Goal: Task Accomplishment & Management: Manage account settings

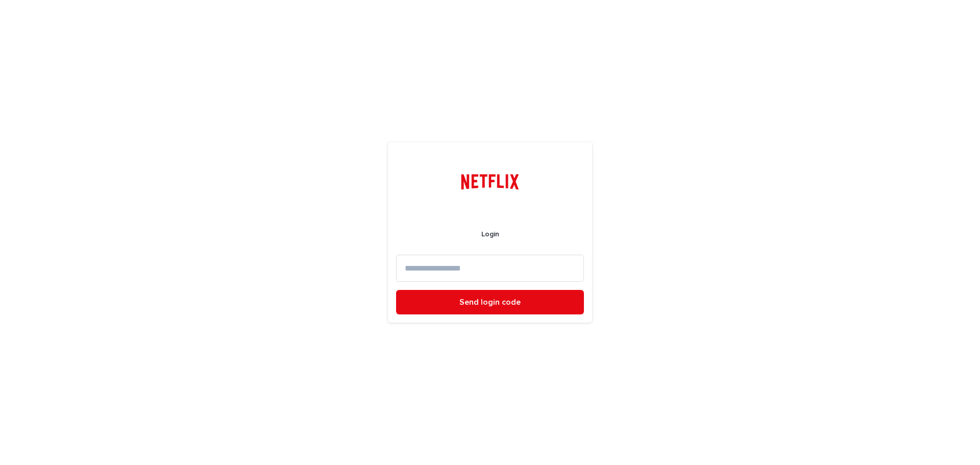
click at [475, 279] on input at bounding box center [490, 268] width 188 height 27
click at [515, 263] on input at bounding box center [490, 268] width 188 height 27
paste input "**********"
type input "**********"
click at [497, 301] on span "Send login code" at bounding box center [489, 302] width 61 height 8
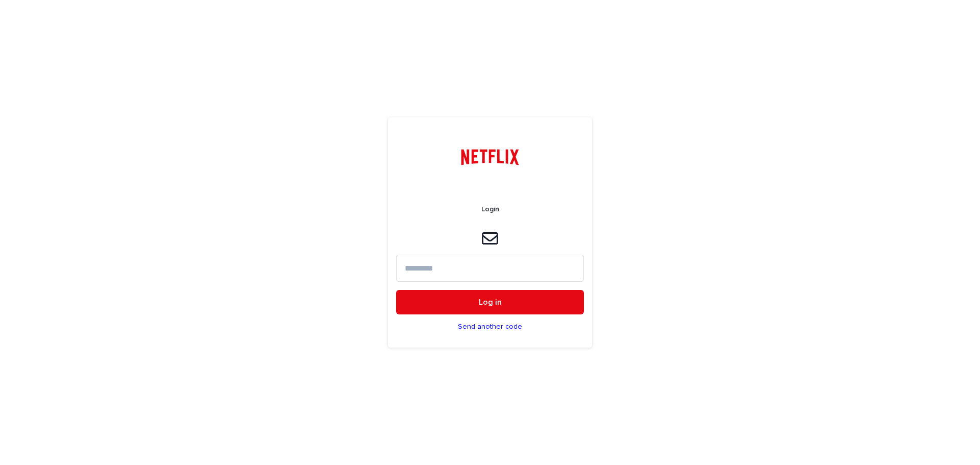
click at [550, 264] on input at bounding box center [490, 268] width 188 height 27
paste input "******"
type input "******"
click at [520, 297] on button "Log in" at bounding box center [490, 302] width 188 height 24
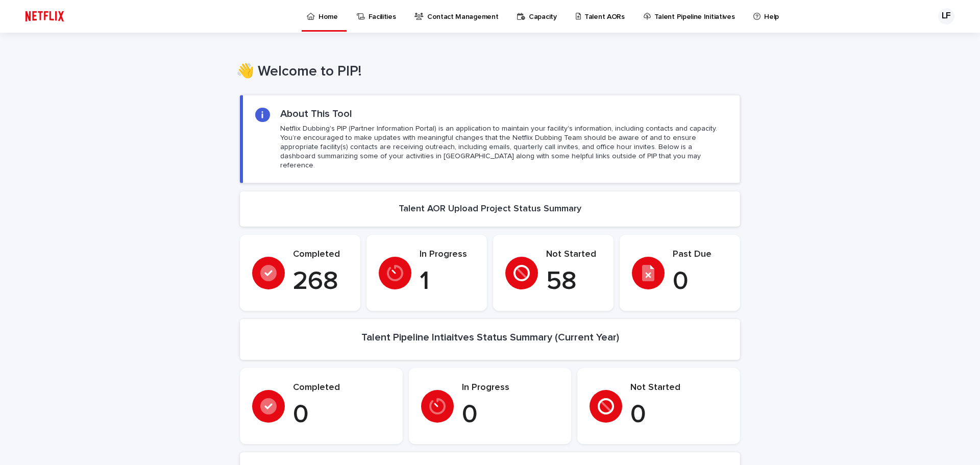
click at [589, 13] on p "Talent AORs" at bounding box center [604, 10] width 40 height 21
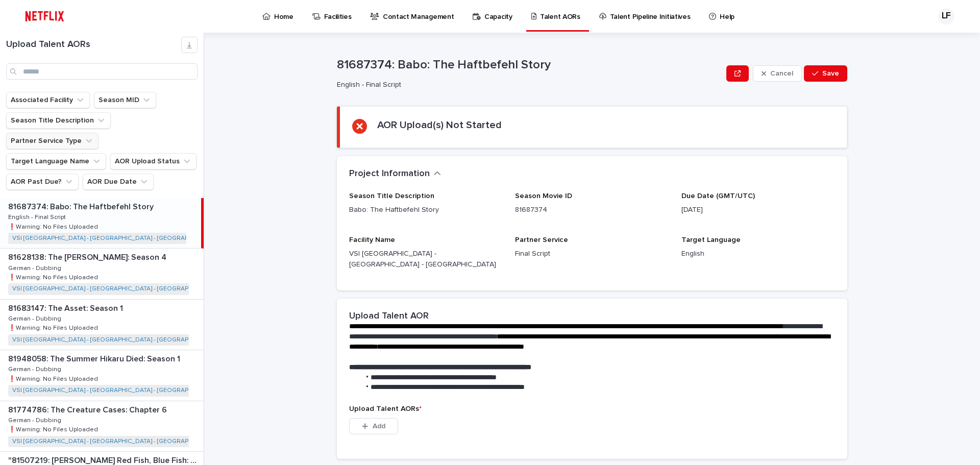
click at [98, 133] on button "Partner Service Type" at bounding box center [52, 141] width 92 height 16
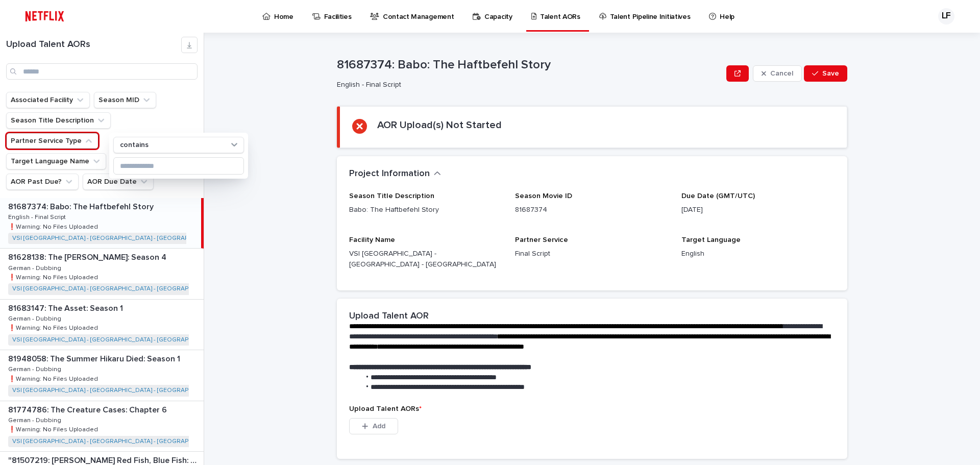
click at [98, 133] on button "Partner Service Type" at bounding box center [52, 141] width 92 height 16
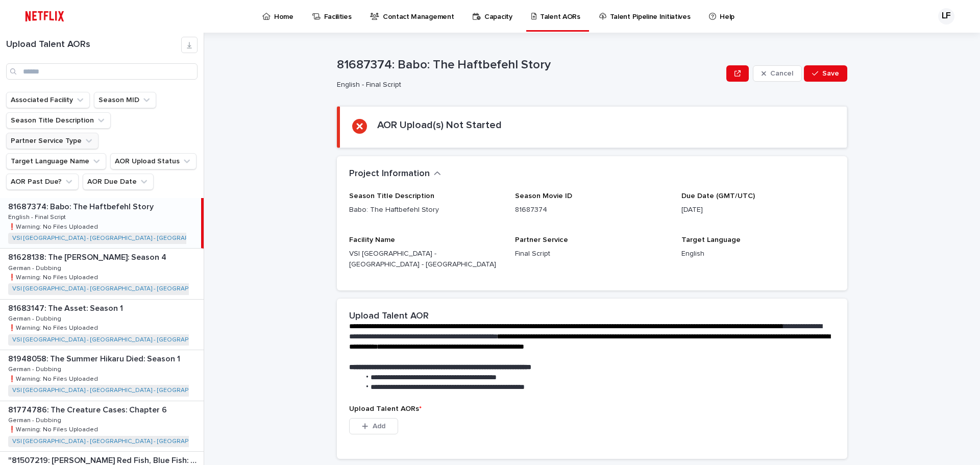
click at [98, 133] on button "Partner Service Type" at bounding box center [52, 141] width 92 height 16
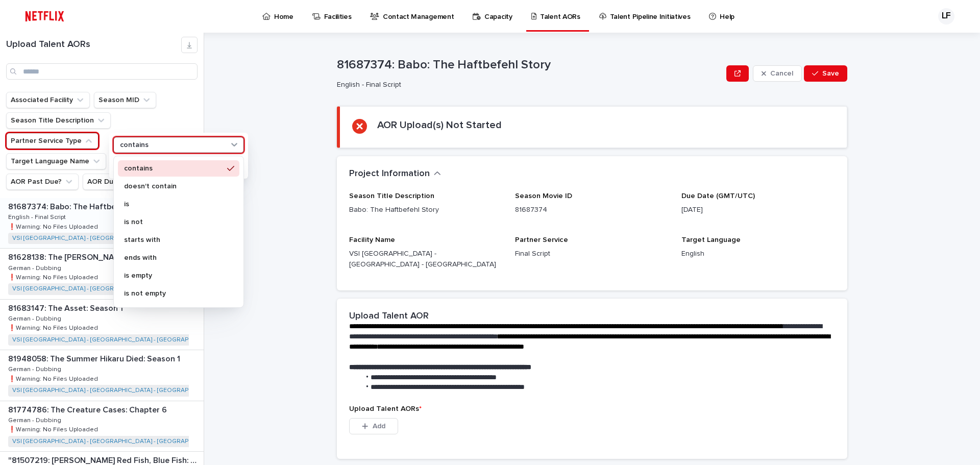
click at [154, 145] on div "contains" at bounding box center [172, 145] width 113 height 11
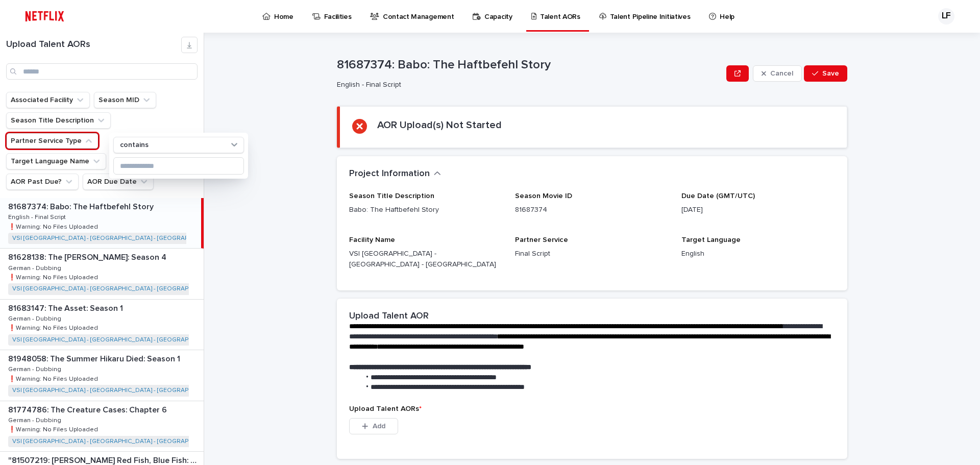
click at [269, 114] on div "**********" at bounding box center [597, 249] width 763 height 432
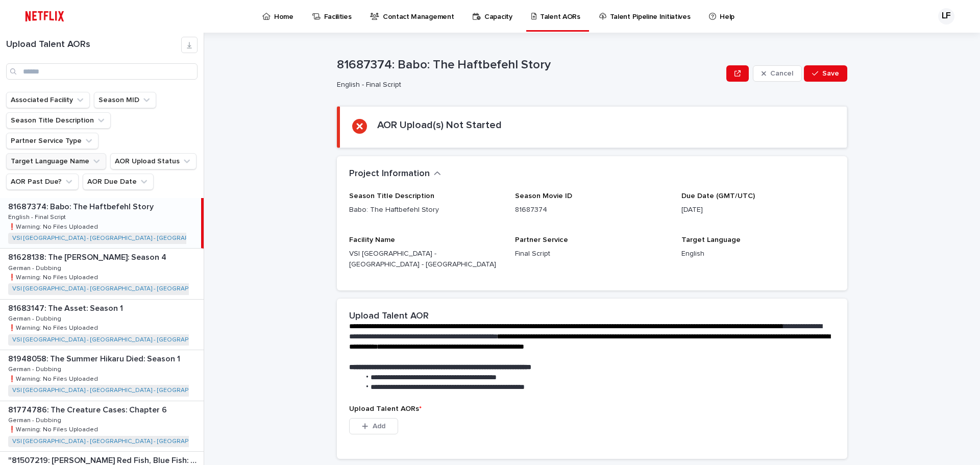
click at [81, 153] on button "Target Language Name" at bounding box center [56, 161] width 100 height 16
click at [64, 177] on icon "AOR Past Due?" at bounding box center [69, 182] width 10 height 10
click at [75, 102] on icon "Associated Facility" at bounding box center [80, 100] width 10 height 10
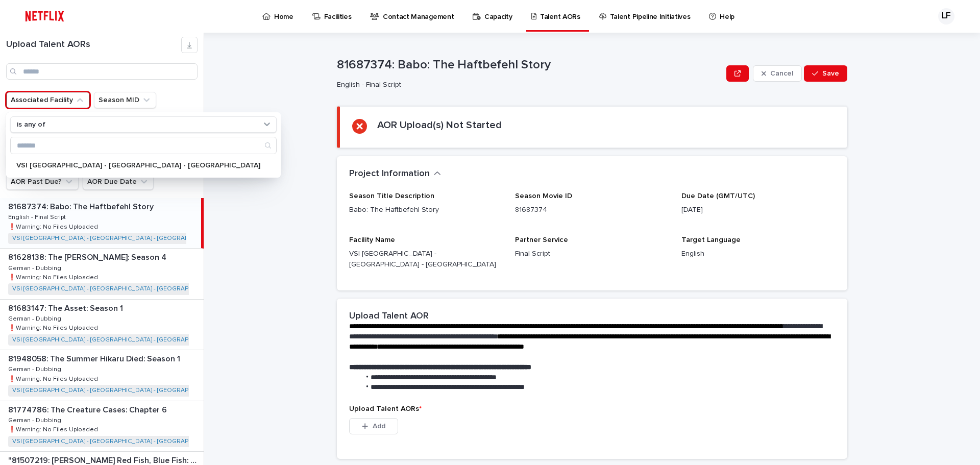
click at [75, 100] on icon "Associated Facility" at bounding box center [80, 100] width 10 height 10
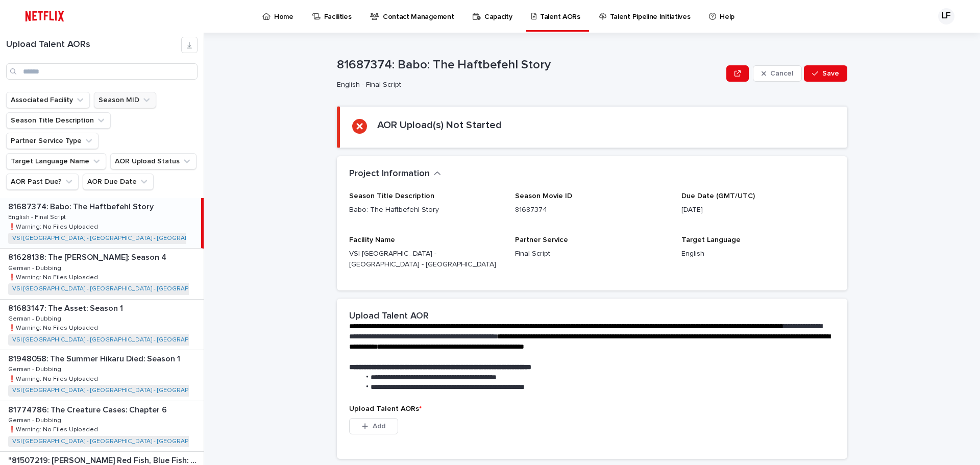
click at [118, 95] on button "Season MID" at bounding box center [125, 100] width 62 height 16
click at [96, 118] on icon "Season Title Description" at bounding box center [101, 120] width 10 height 10
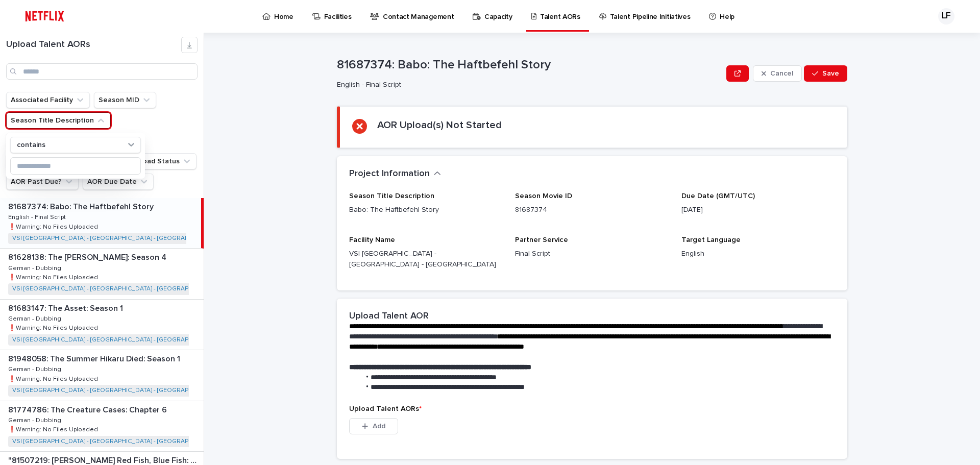
click at [96, 118] on icon "Season Title Description" at bounding box center [101, 120] width 10 height 10
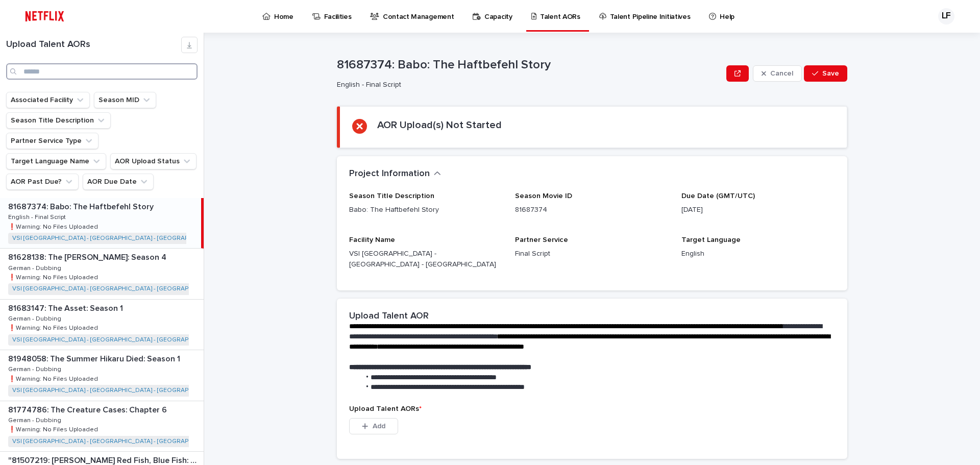
click at [143, 76] on input "Search" at bounding box center [101, 71] width 191 height 16
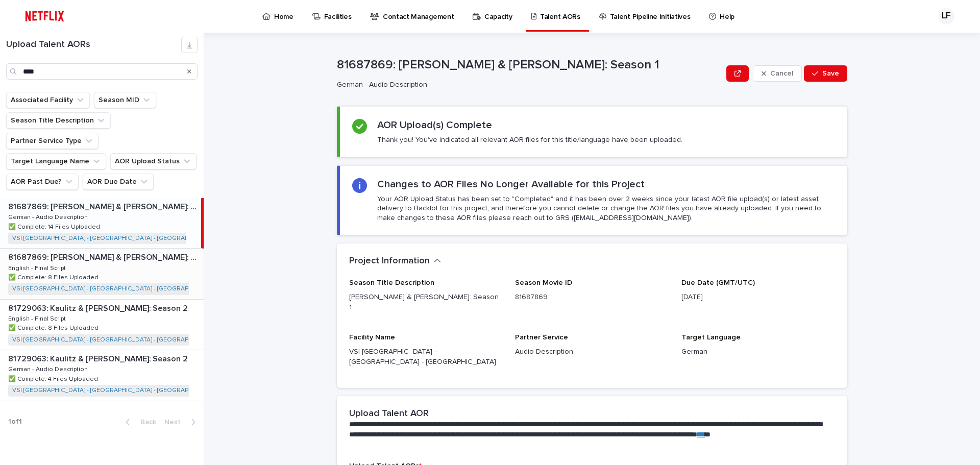
click at [133, 249] on div "81687869: [PERSON_NAME] & [PERSON_NAME]: Season 1 81687869: [PERSON_NAME] & Kau…" at bounding box center [102, 274] width 204 height 50
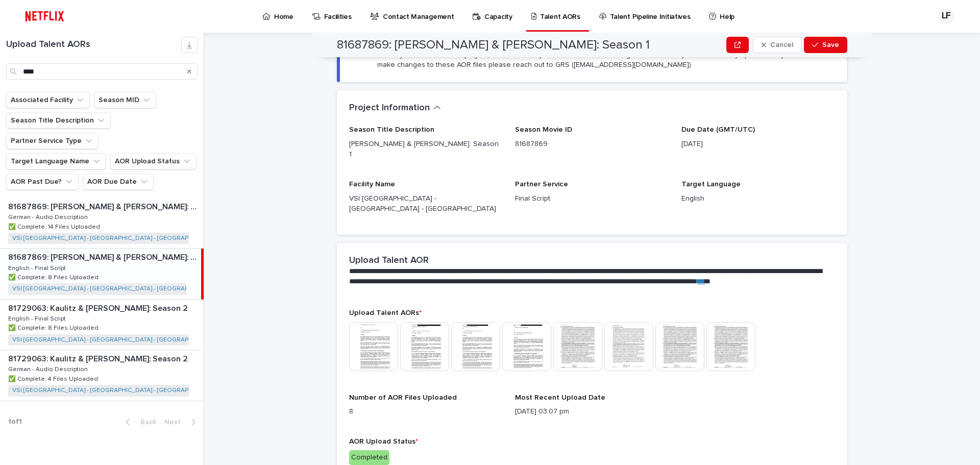
scroll to position [176, 0]
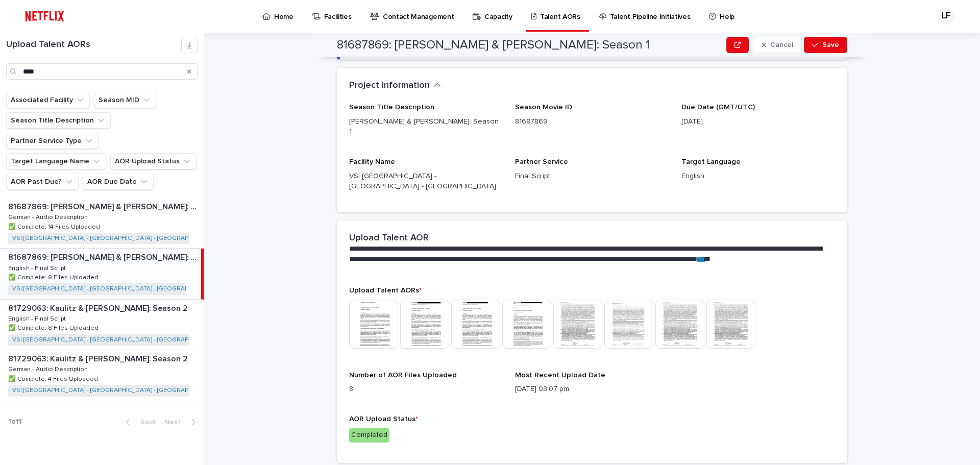
click at [368, 302] on img at bounding box center [373, 324] width 49 height 49
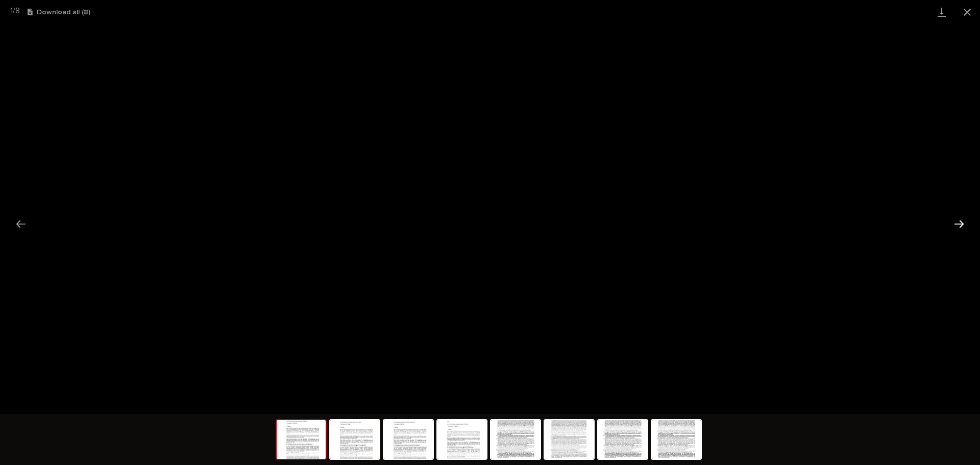
click at [955, 226] on button "Next slide" at bounding box center [958, 224] width 21 height 20
click at [955, 218] on button "Next slide" at bounding box center [958, 224] width 21 height 20
click at [937, 13] on link "Download" at bounding box center [942, 12] width 26 height 24
click at [954, 223] on button "Next slide" at bounding box center [958, 224] width 21 height 20
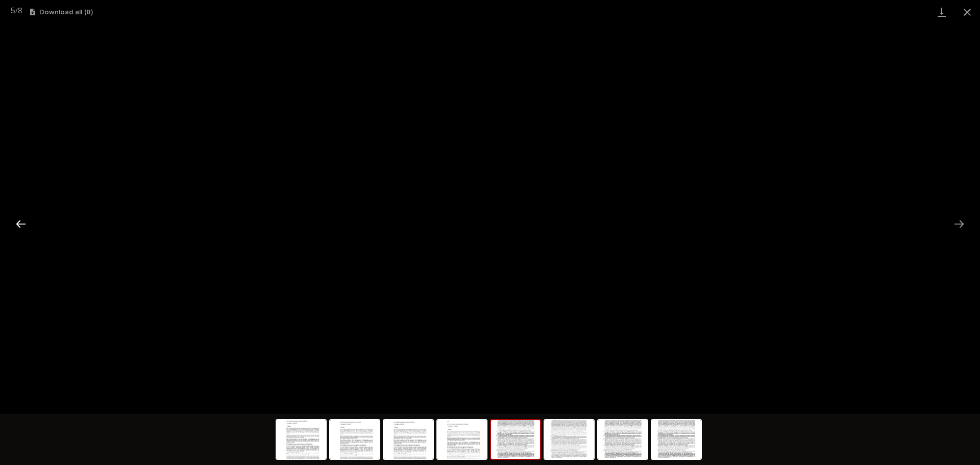
click at [18, 216] on button "Previous slide" at bounding box center [20, 224] width 21 height 20
click at [18, 218] on button "Previous slide" at bounding box center [20, 224] width 21 height 20
click at [965, 10] on button "Close gallery" at bounding box center [967, 12] width 26 height 24
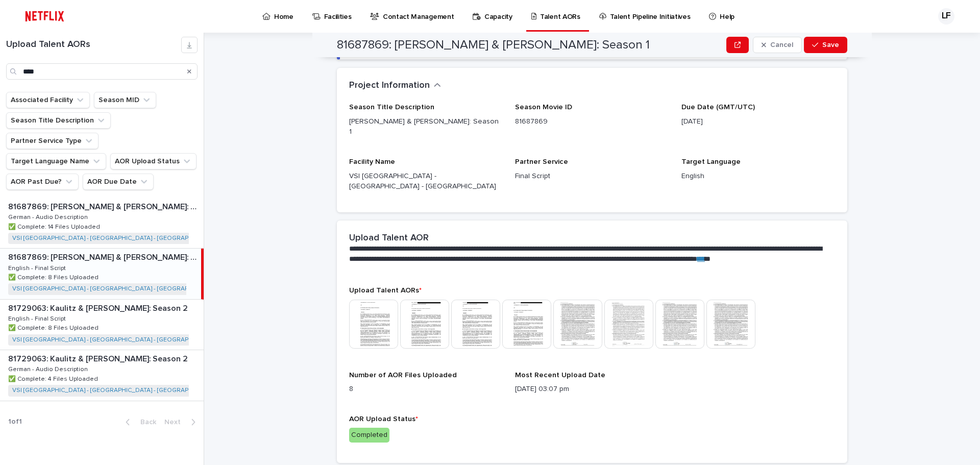
drag, startPoint x: 121, startPoint y: 56, endPoint x: 118, endPoint y: 61, distance: 5.7
click at [119, 59] on div "Upload Talent AORs ****" at bounding box center [102, 58] width 204 height 43
click at [119, 68] on input "****" at bounding box center [101, 71] width 191 height 16
type input "*"
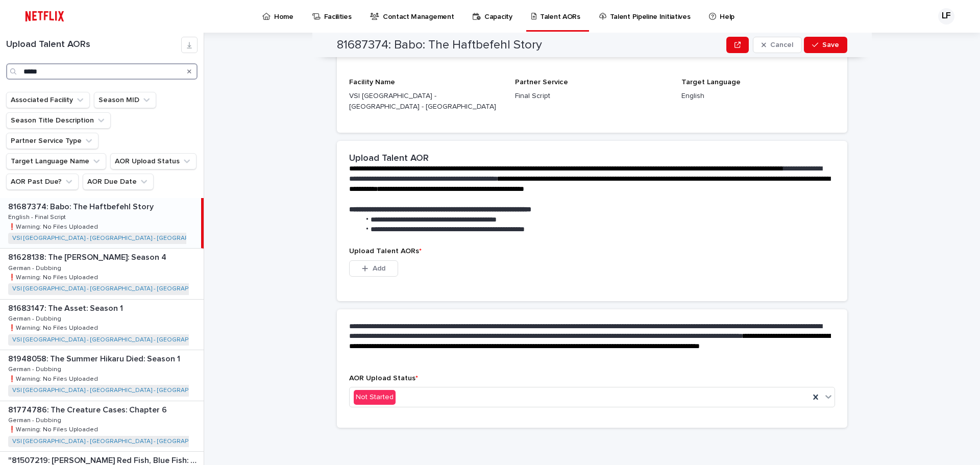
scroll to position [147, 0]
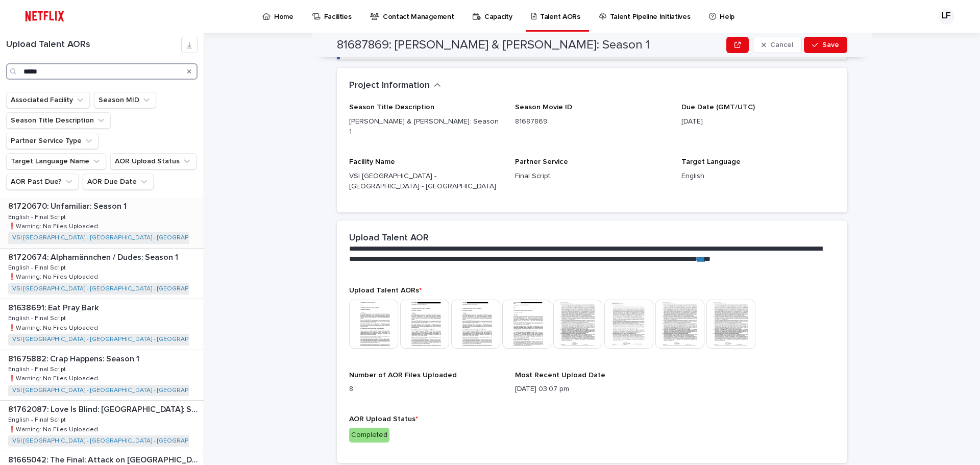
scroll to position [255, 0]
click at [145, 302] on p at bounding box center [103, 307] width 191 height 10
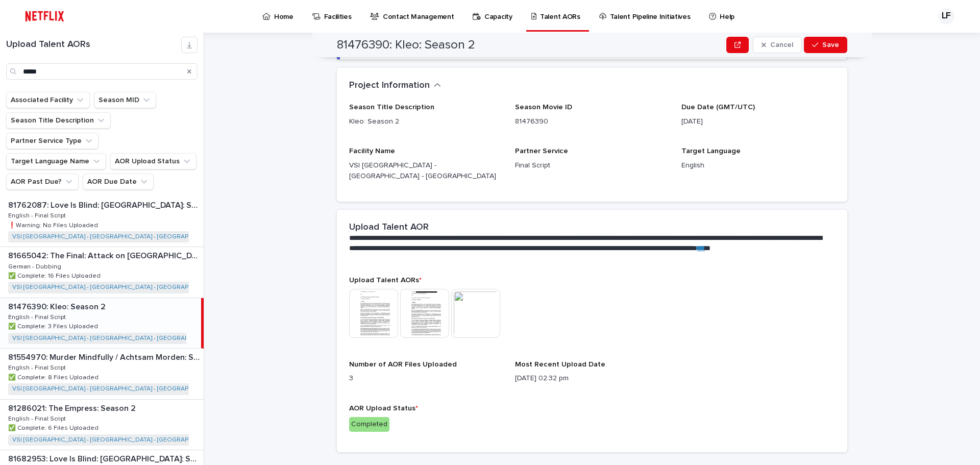
click at [387, 304] on img at bounding box center [373, 313] width 49 height 49
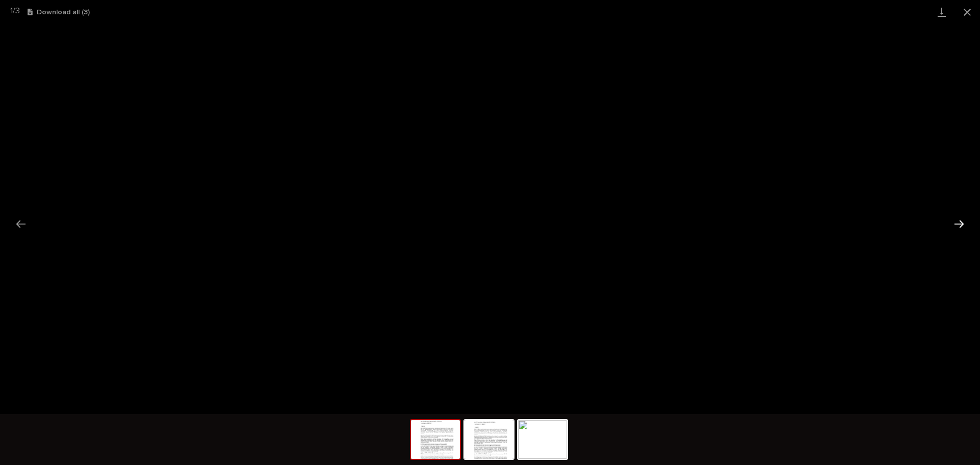
click at [962, 223] on button "Next slide" at bounding box center [958, 224] width 21 height 20
click at [971, 16] on button "Close gallery" at bounding box center [967, 12] width 26 height 24
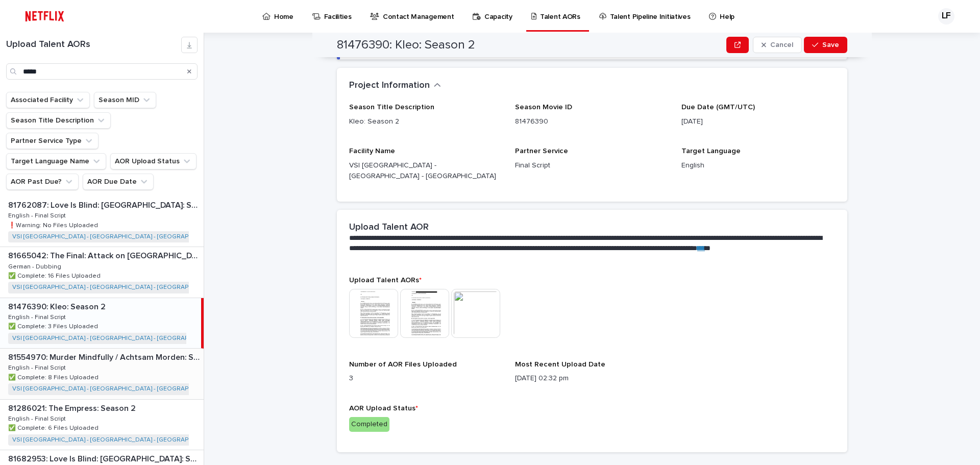
click at [179, 349] on div "81554970: Murder Mindfully / Achtsam Morden: Season 1 81554970: Murder Mindfull…" at bounding box center [102, 374] width 204 height 50
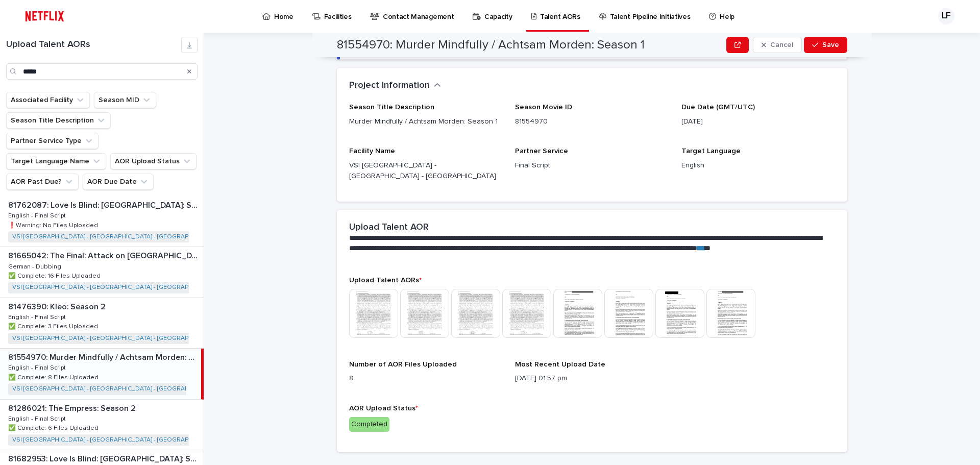
click at [371, 308] on img at bounding box center [373, 313] width 49 height 49
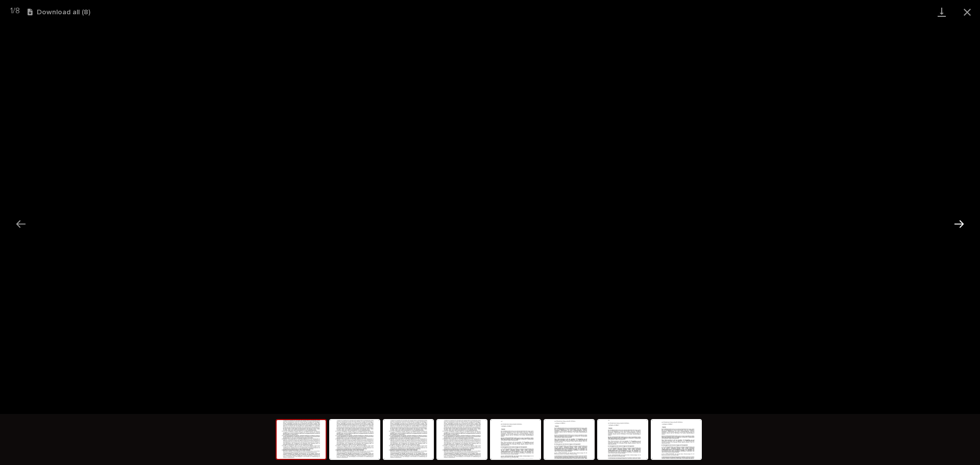
click at [954, 221] on button "Next slide" at bounding box center [958, 224] width 21 height 20
click at [962, 226] on button "Next slide" at bounding box center [958, 224] width 21 height 20
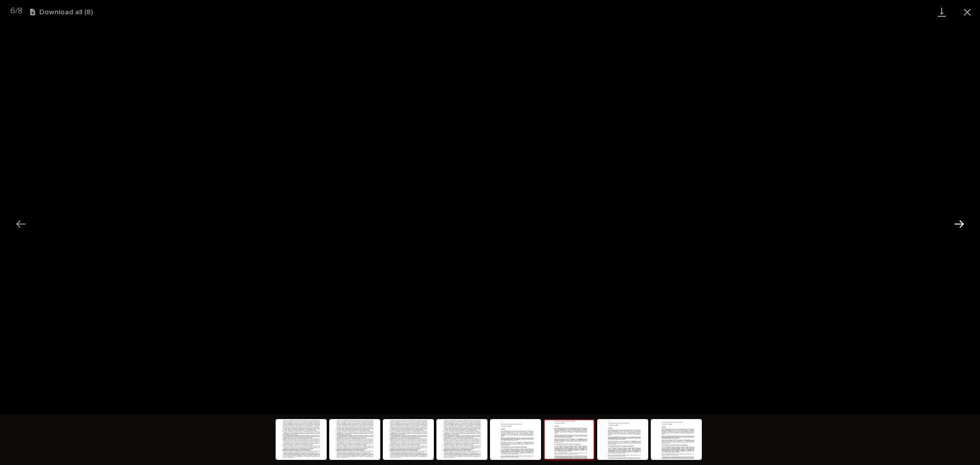
click at [962, 226] on button "Next slide" at bounding box center [958, 224] width 21 height 20
click at [968, 9] on button "Close gallery" at bounding box center [967, 12] width 26 height 24
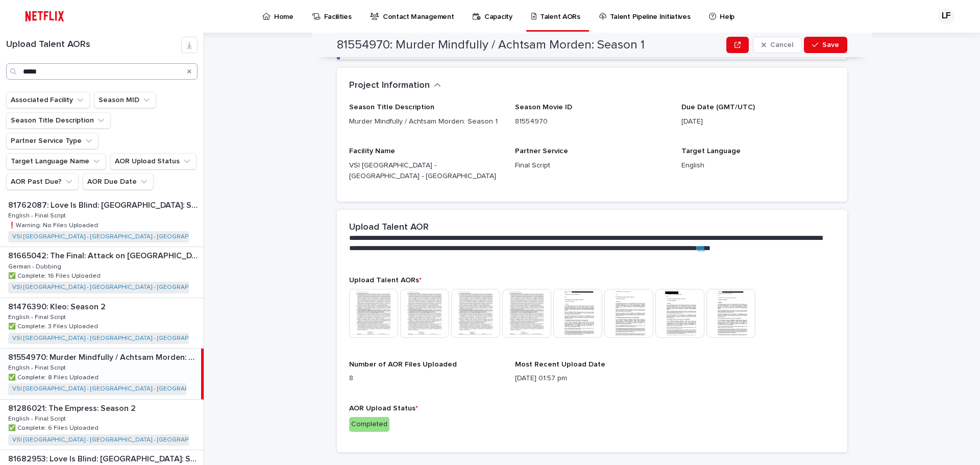
click at [115, 79] on div "Upload Talent AORs *****" at bounding box center [102, 62] width 204 height 59
drag, startPoint x: 104, startPoint y: 71, endPoint x: -36, endPoint y: 70, distance: 139.3
click at [0, 70] on html "Home Facilities Contact Management Capacity Talent AORs Talent Pipeline Initiat…" at bounding box center [490, 232] width 980 height 465
type input "*"
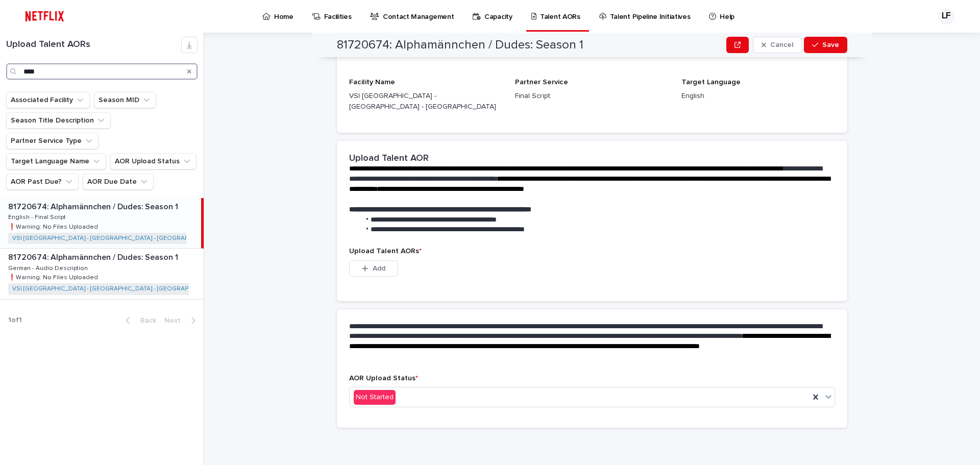
scroll to position [147, 0]
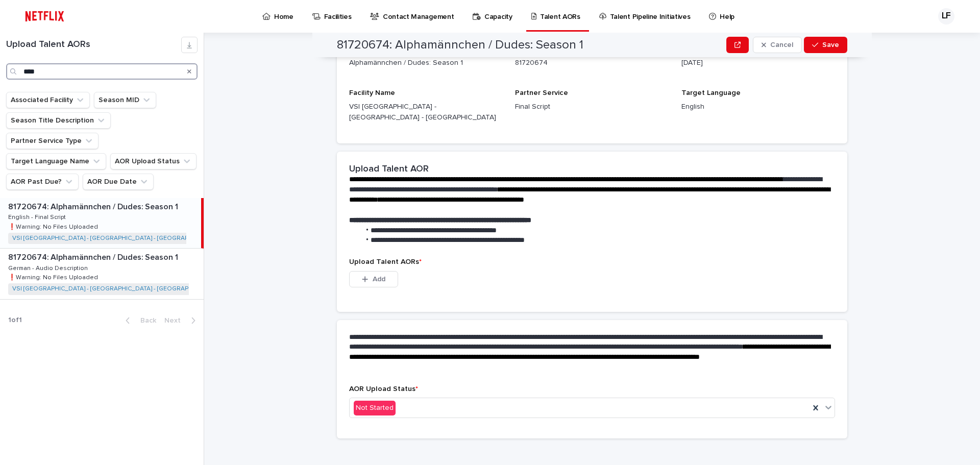
type input "****"
click at [146, 200] on p "81720674: Alphamännchen / Dudes: Season 1" at bounding box center [94, 206] width 172 height 12
click at [366, 276] on div "button" at bounding box center [367, 279] width 10 height 7
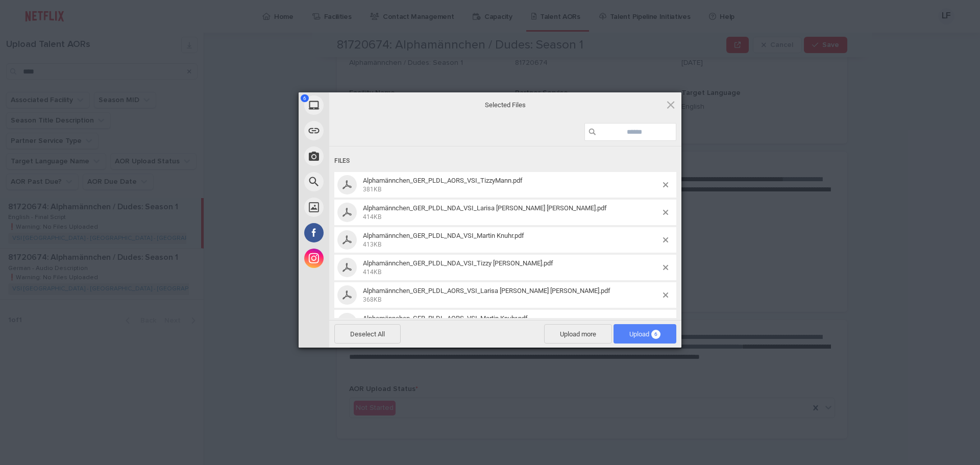
click at [652, 335] on span "6" at bounding box center [655, 334] width 9 height 9
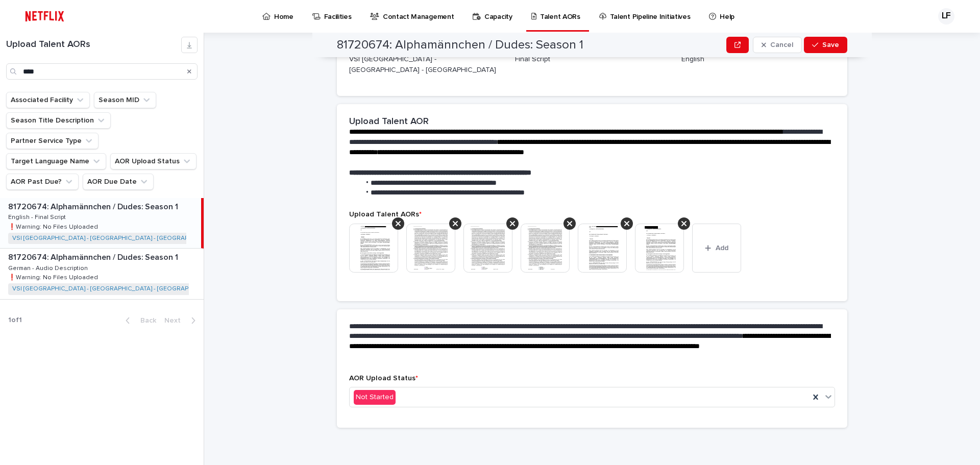
scroll to position [134, 0]
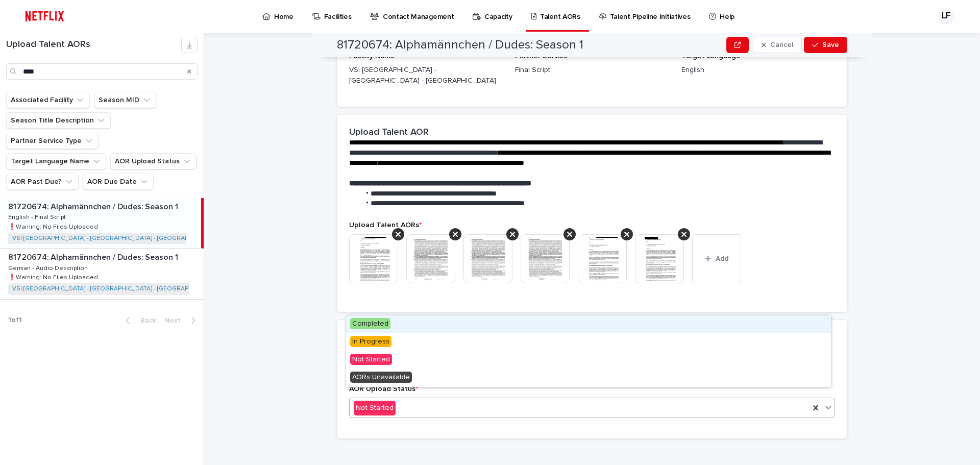
click at [456, 400] on div "Not Started" at bounding box center [580, 408] width 460 height 17
click at [400, 329] on div "Completed" at bounding box center [588, 324] width 485 height 18
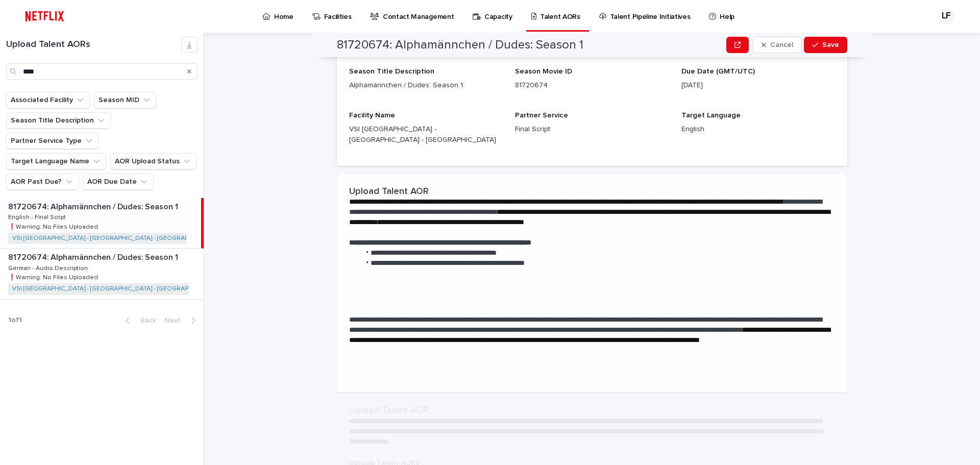
scroll to position [0, 0]
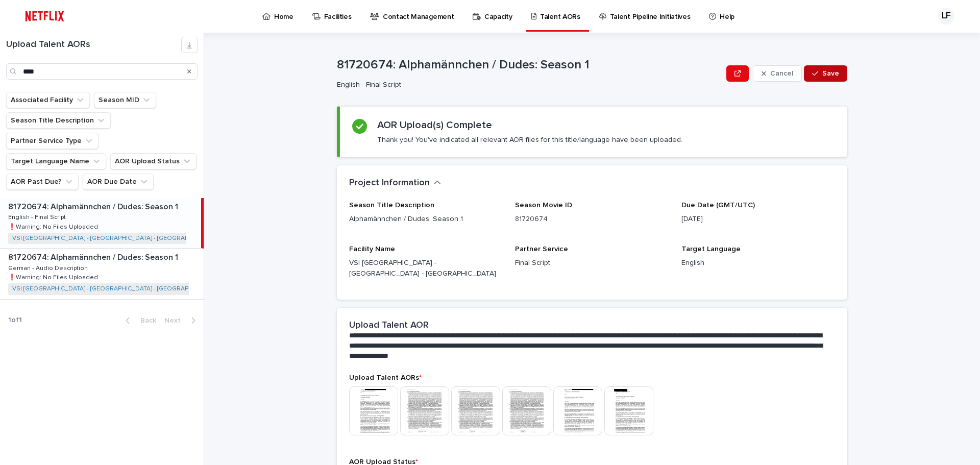
click at [822, 72] on span "Save" at bounding box center [830, 73] width 17 height 7
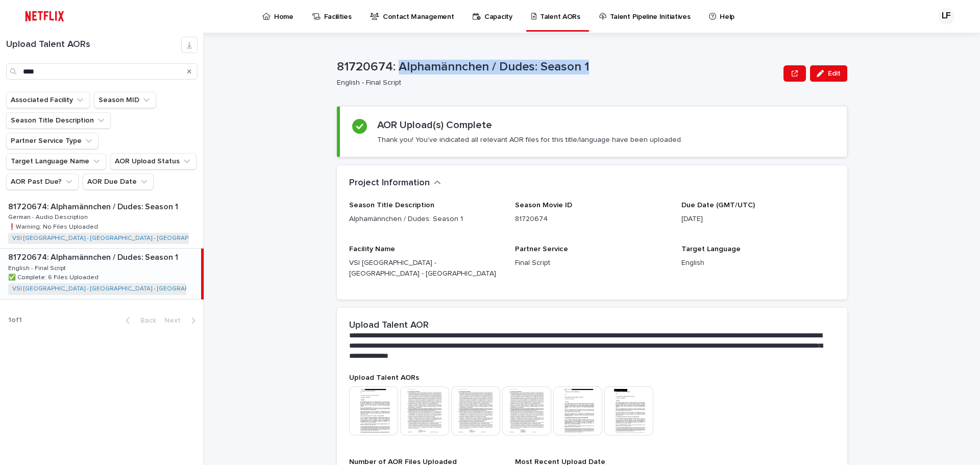
drag, startPoint x: 608, startPoint y: 64, endPoint x: 395, endPoint y: 54, distance: 213.1
click at [395, 54] on div "81720674: Alphamännchen / Dudes: Season 1 English - Final Script Edit" at bounding box center [592, 73] width 510 height 41
copy p "Alphamännchen / Dudes: Season 1"
